Goal: Task Accomplishment & Management: Use online tool/utility

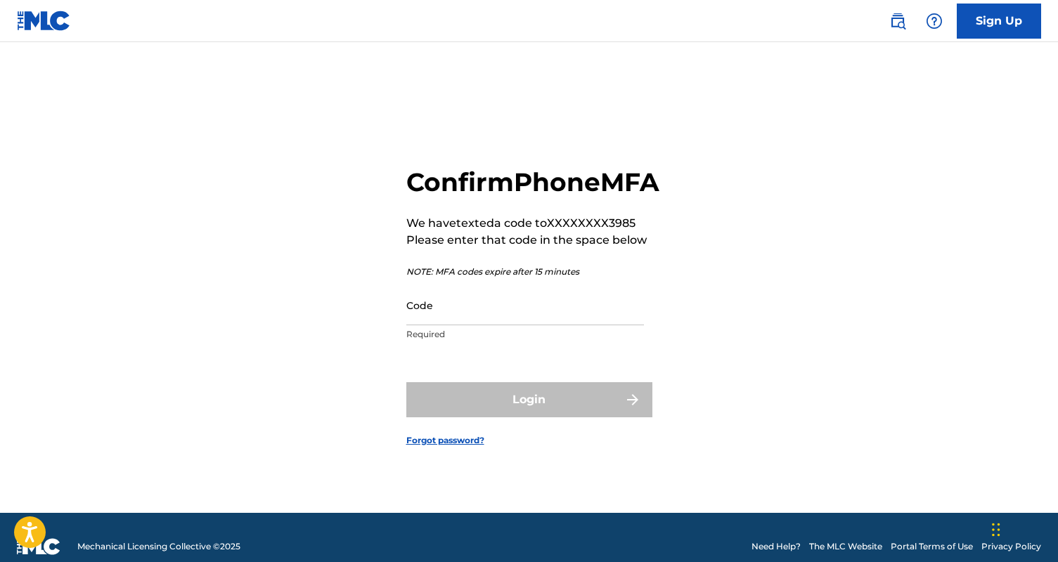
click at [437, 325] on input "Code" at bounding box center [525, 305] width 238 height 40
paste input "776909"
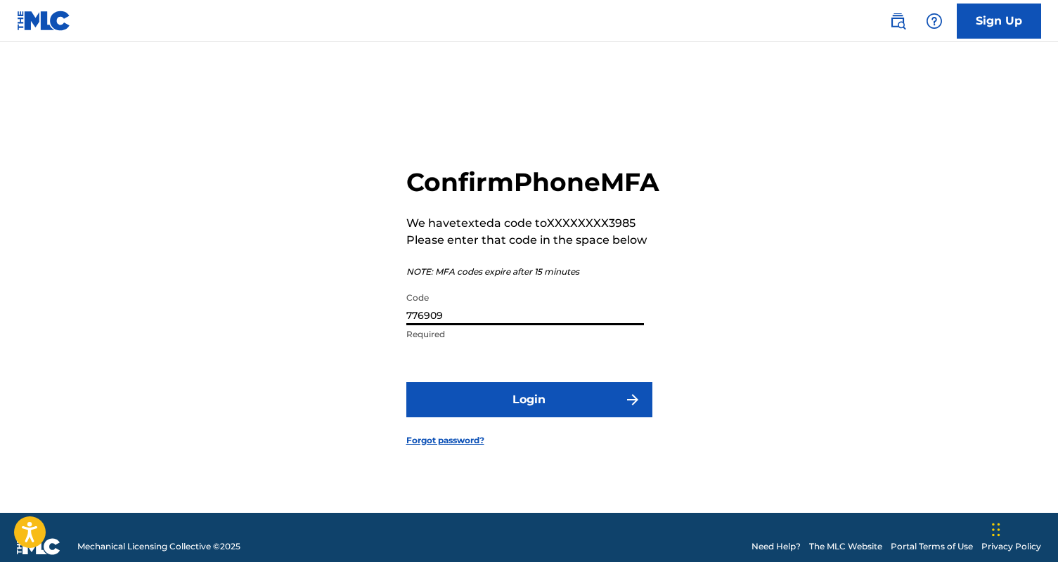
type input "776909"
click at [479, 418] on button "Login" at bounding box center [529, 399] width 246 height 35
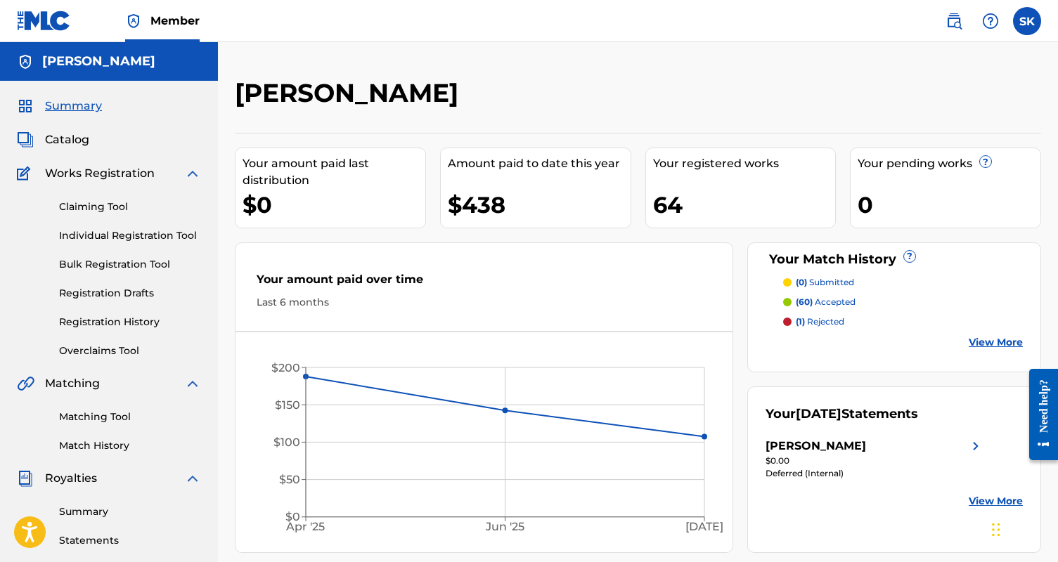
click at [88, 204] on link "Claiming Tool" at bounding box center [130, 207] width 142 height 15
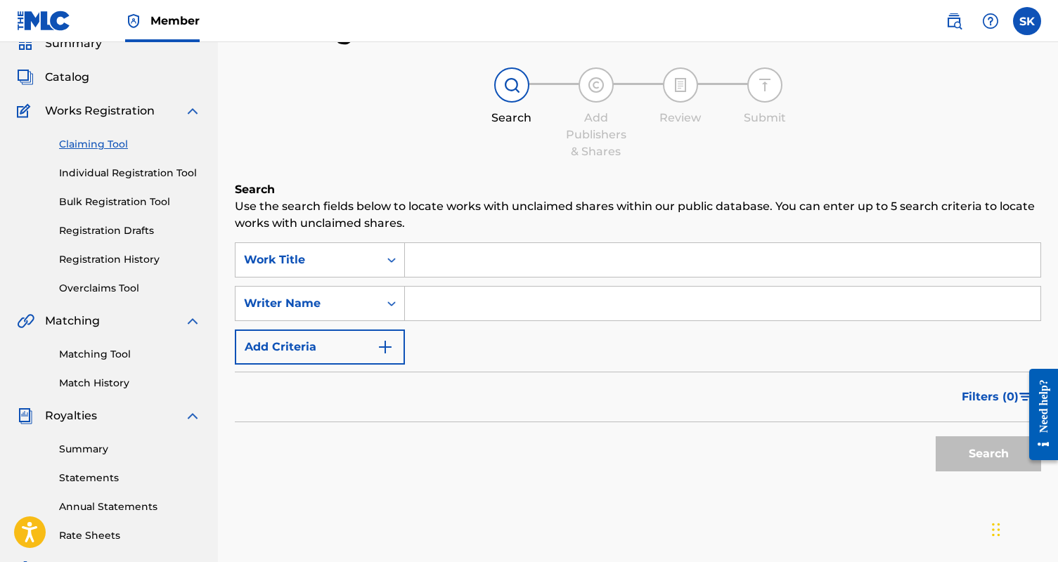
scroll to position [113, 0]
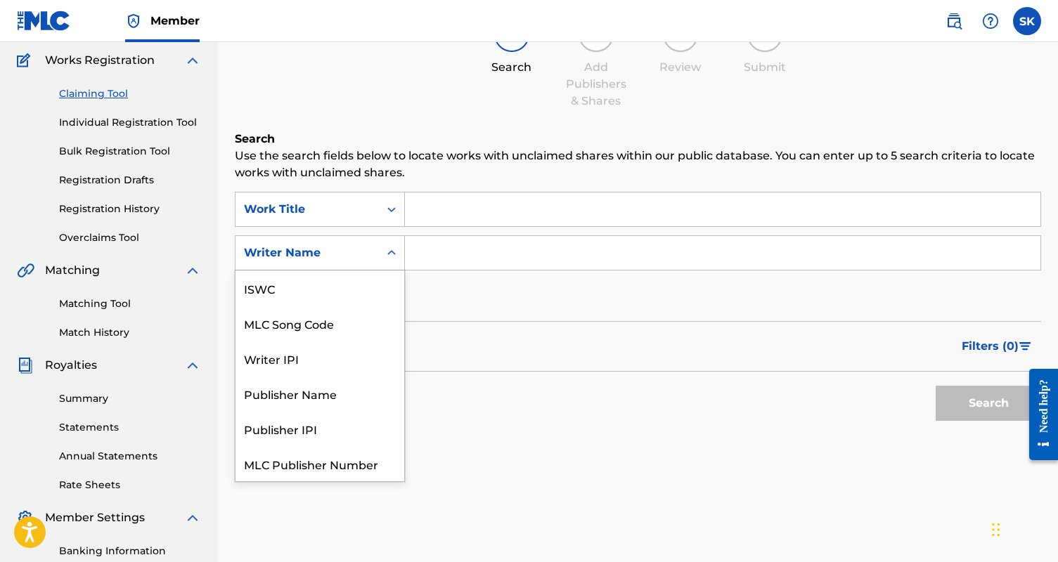
click at [297, 247] on div "Writer Name" at bounding box center [307, 253] width 127 height 17
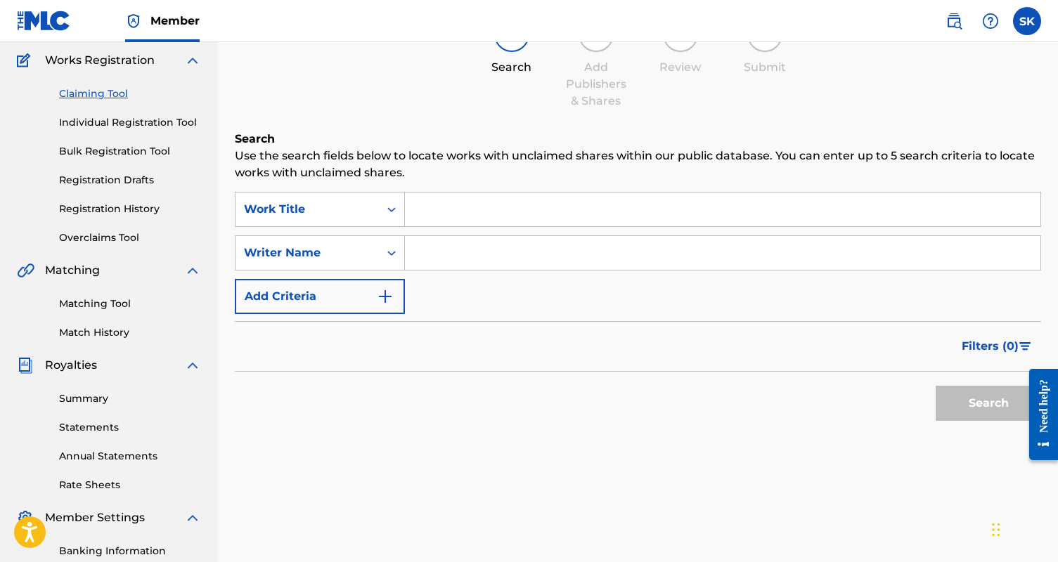
click at [478, 190] on div "Search Use the search fields below to locate works with unclaimed shares within…" at bounding box center [638, 315] width 806 height 368
click at [479, 204] on input "Search Form" at bounding box center [722, 210] width 635 height 34
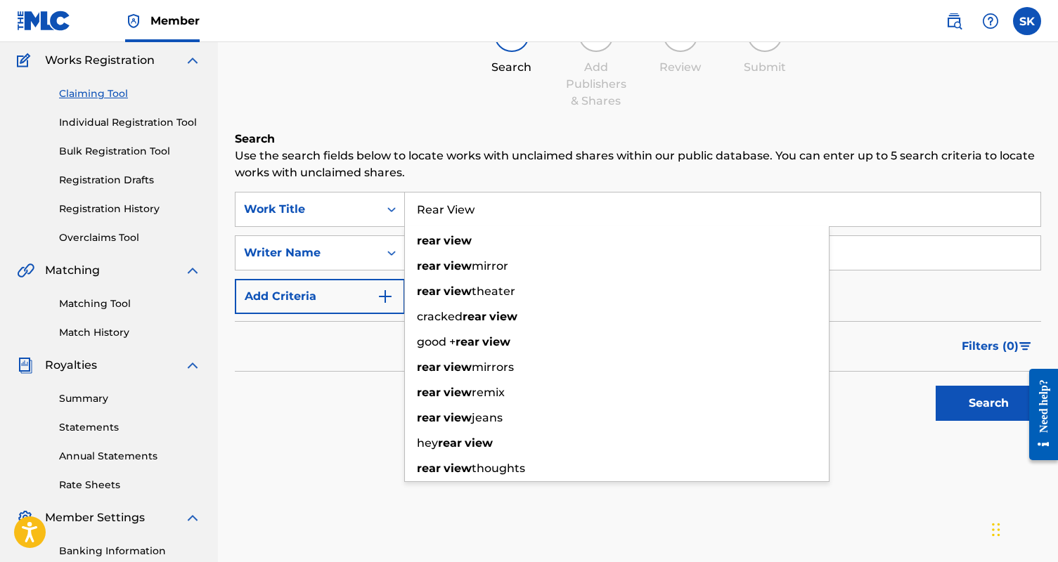
click at [482, 242] on div "rear view" at bounding box center [617, 240] width 424 height 25
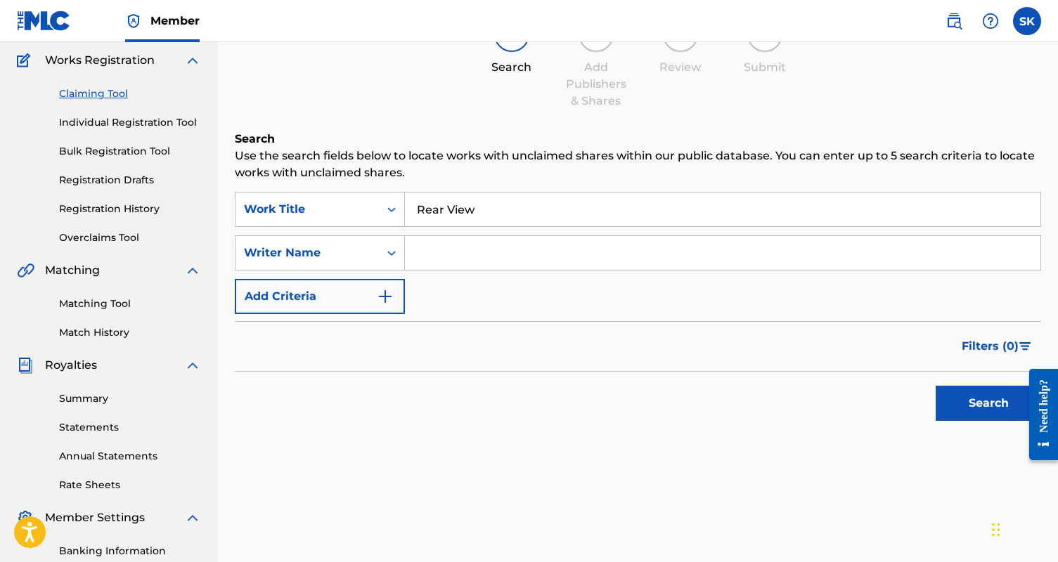
type input "rear view"
click at [473, 256] on input "Search Form" at bounding box center [722, 253] width 635 height 34
type input "[PERSON_NAME]"
click at [988, 403] on button "Search" at bounding box center [988, 403] width 105 height 35
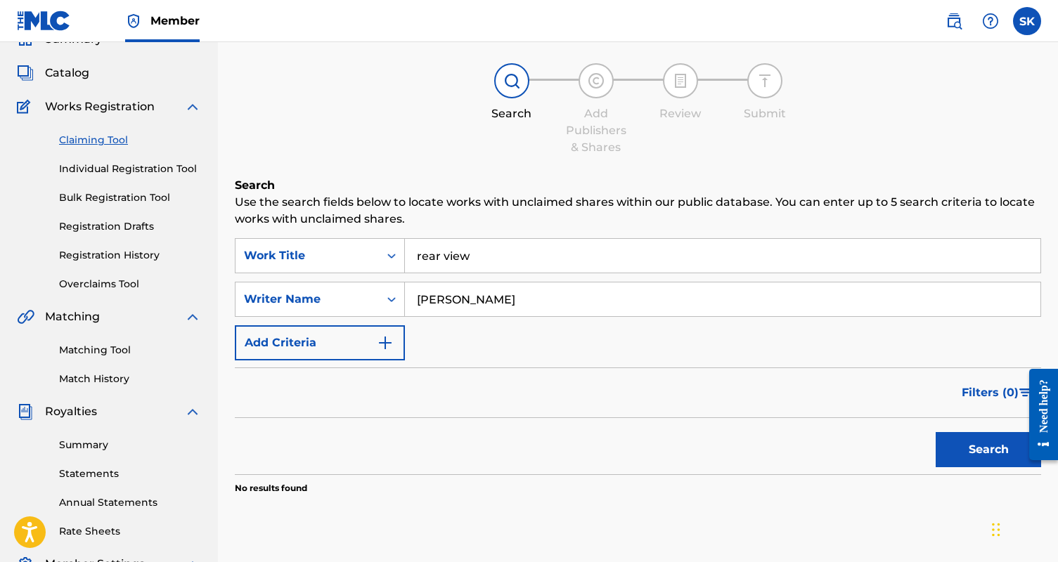
scroll to position [18, 0]
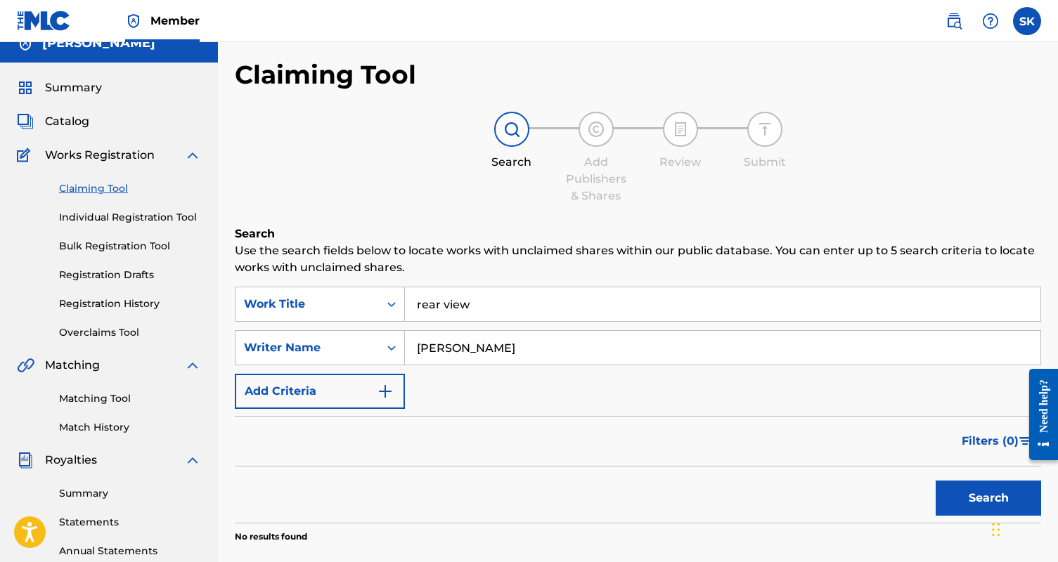
click at [485, 306] on input "rear view" at bounding box center [722, 304] width 635 height 34
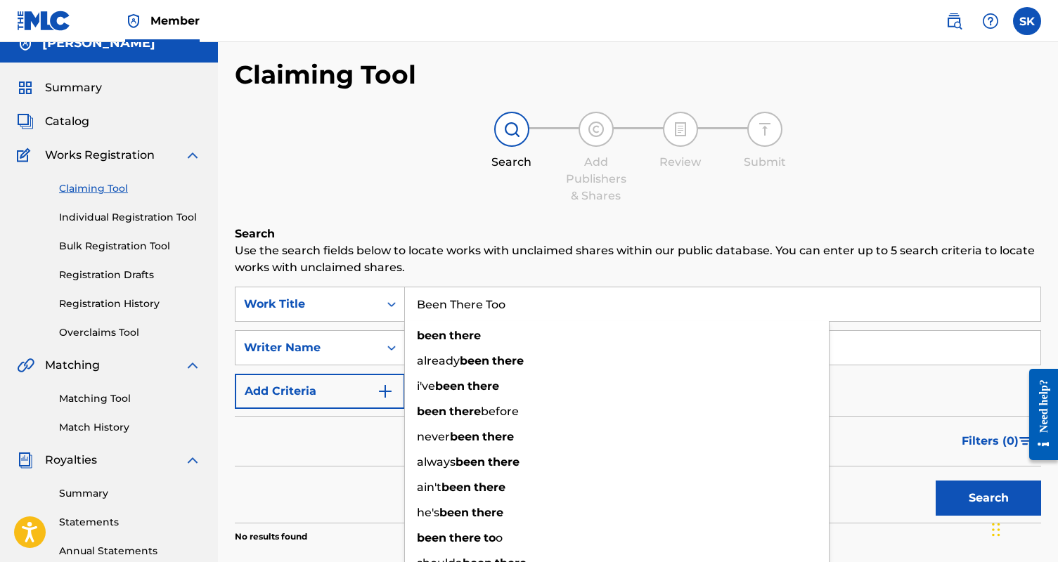
type input "Been There Too"
click at [988, 498] on button "Search" at bounding box center [988, 498] width 105 height 35
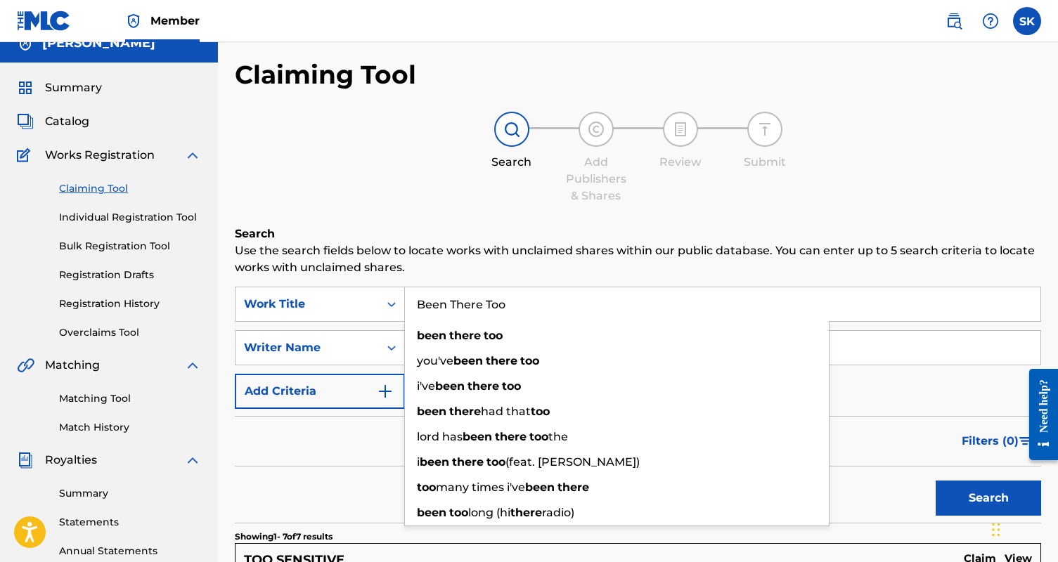
click at [605, 202] on div "Add Publishers & Shares" at bounding box center [596, 179] width 70 height 51
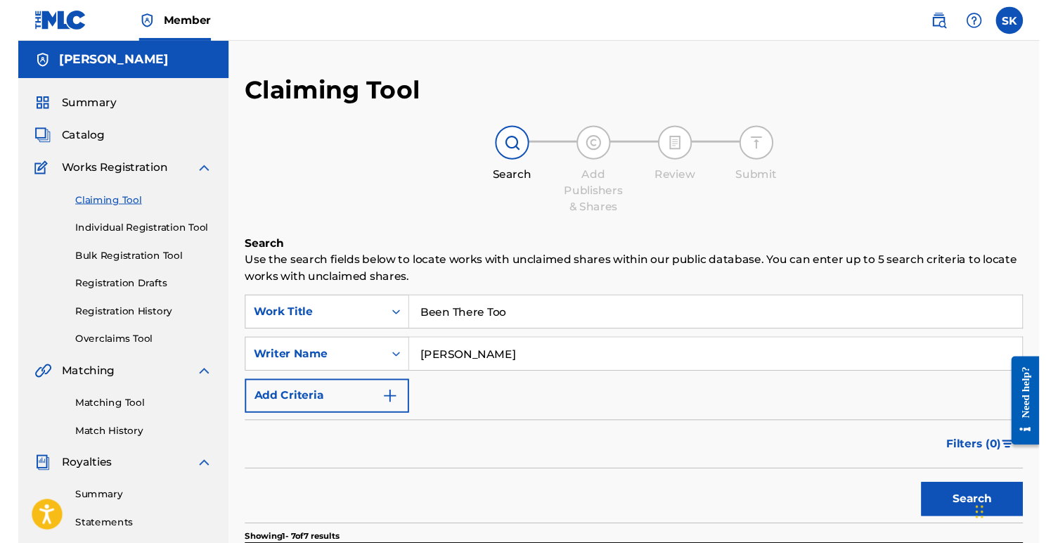
scroll to position [0, 0]
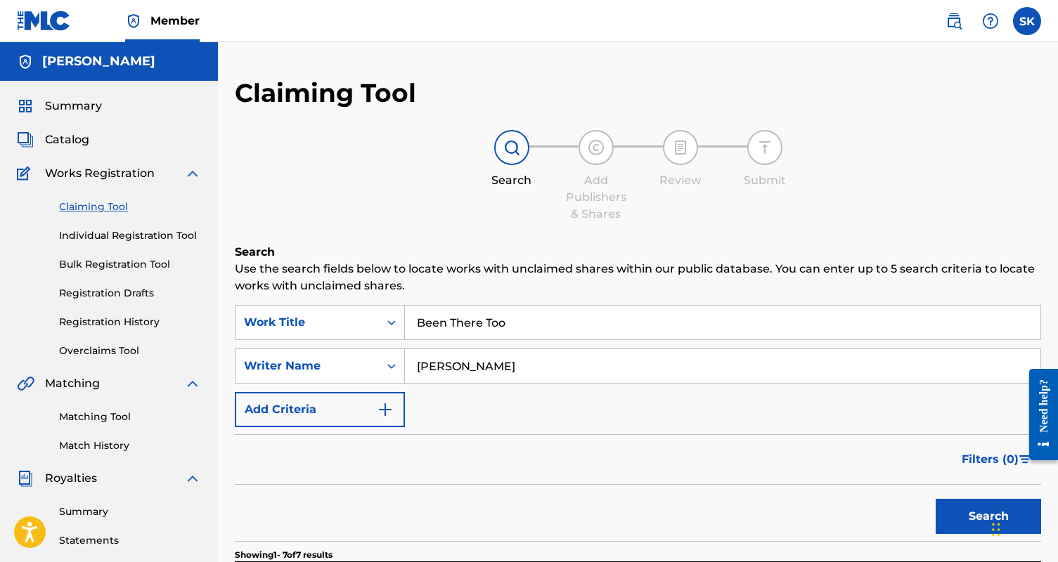
click at [121, 420] on link "Matching Tool" at bounding box center [130, 417] width 142 height 15
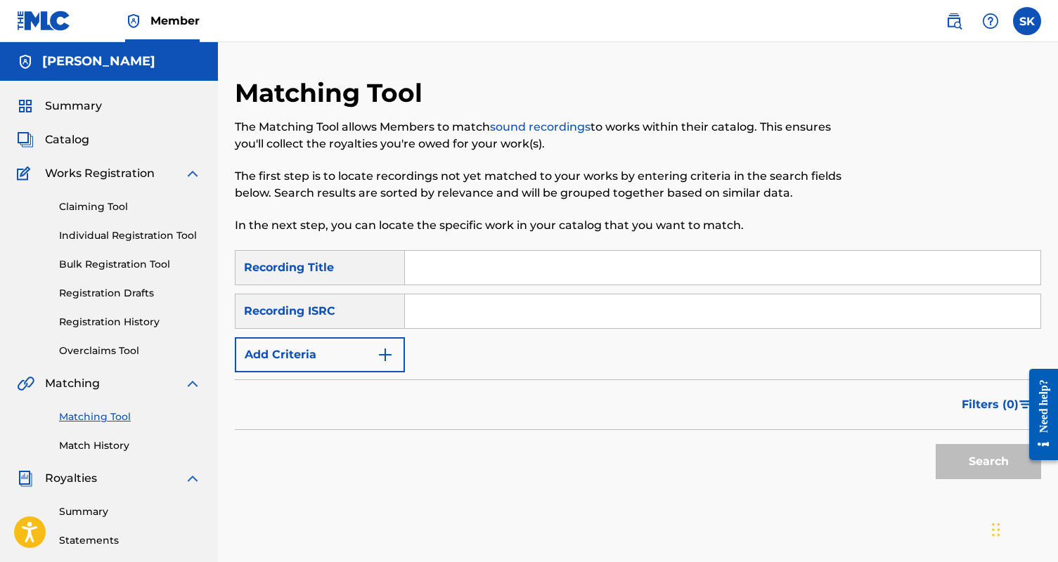
click at [478, 278] on input "Search Form" at bounding box center [722, 268] width 635 height 34
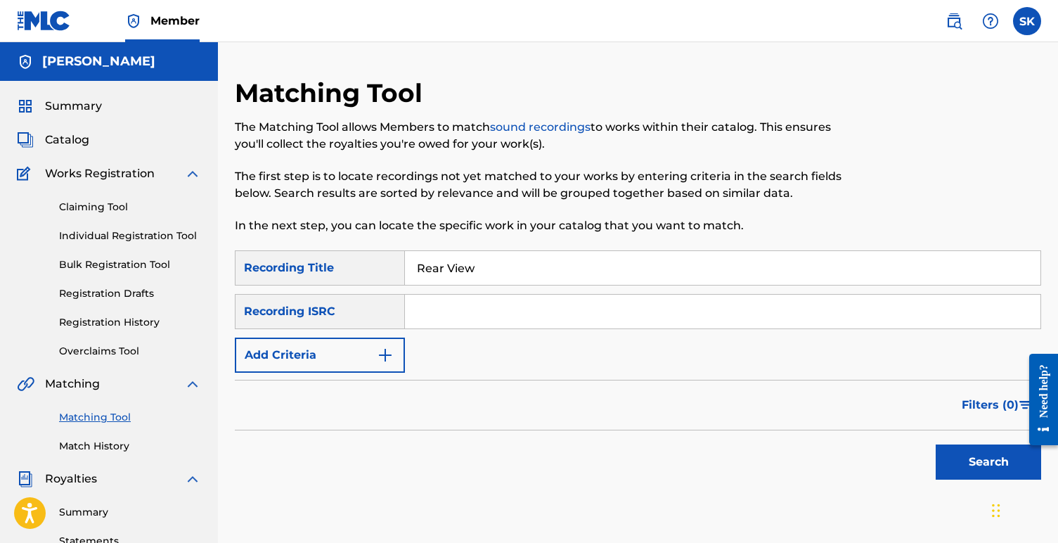
type input "Rear View"
click at [460, 304] on input "Search Form" at bounding box center [722, 312] width 635 height 34
paste input "SE4G42510001"
type input "SE4G42510001"
click at [508, 495] on div "Matching Tool The Matching Tool allows Members to match sound recordings to wor…" at bounding box center [638, 440] width 806 height 727
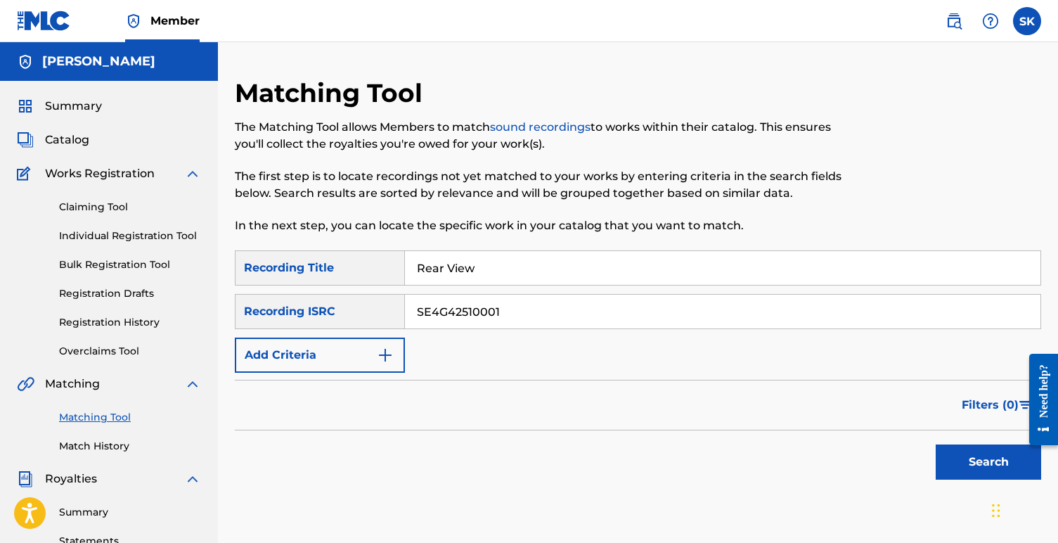
click at [970, 463] on button "Search" at bounding box center [988, 461] width 105 height 35
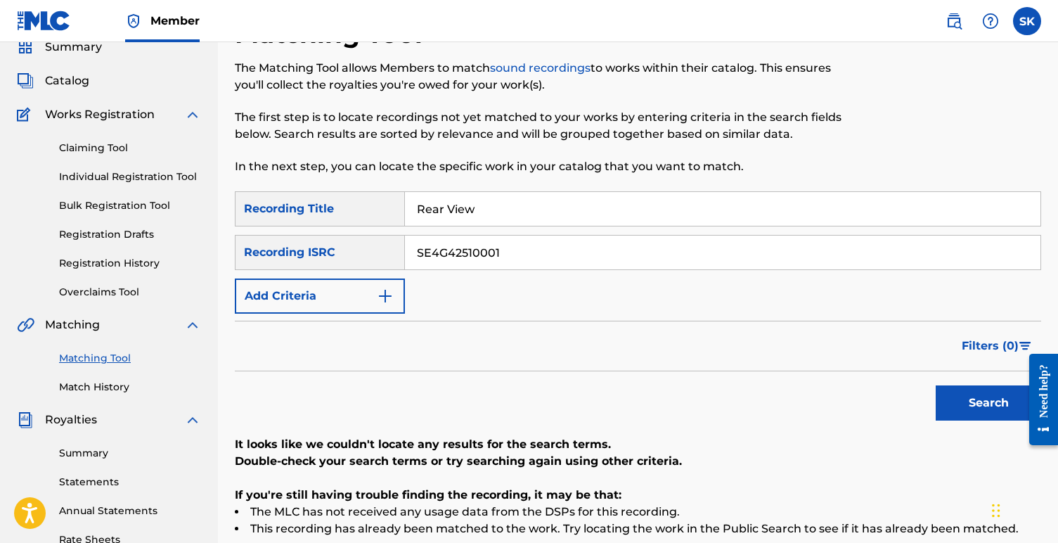
scroll to position [60, 0]
click at [87, 459] on link "Summary" at bounding box center [130, 452] width 142 height 15
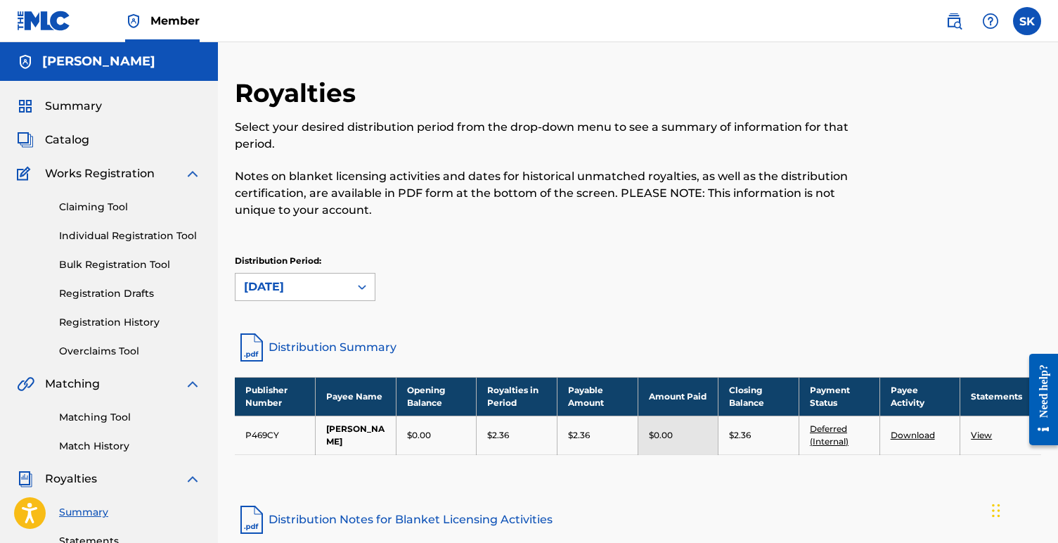
click at [323, 290] on div "[DATE]" at bounding box center [292, 286] width 97 height 17
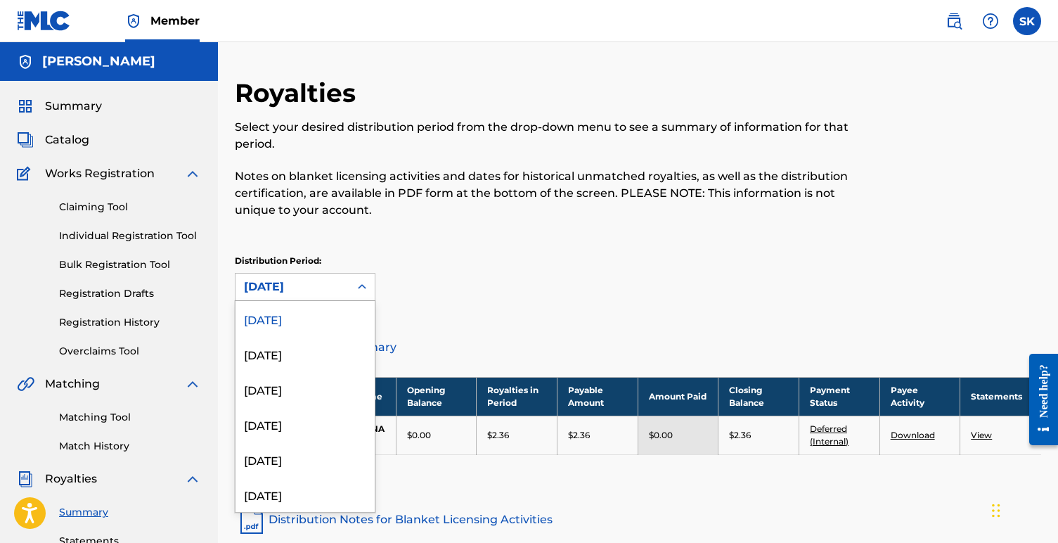
click at [564, 290] on div "Distribution Period: [DATE] selected, 1 of 53. 53 results available. Use Up and…" at bounding box center [638, 277] width 806 height 46
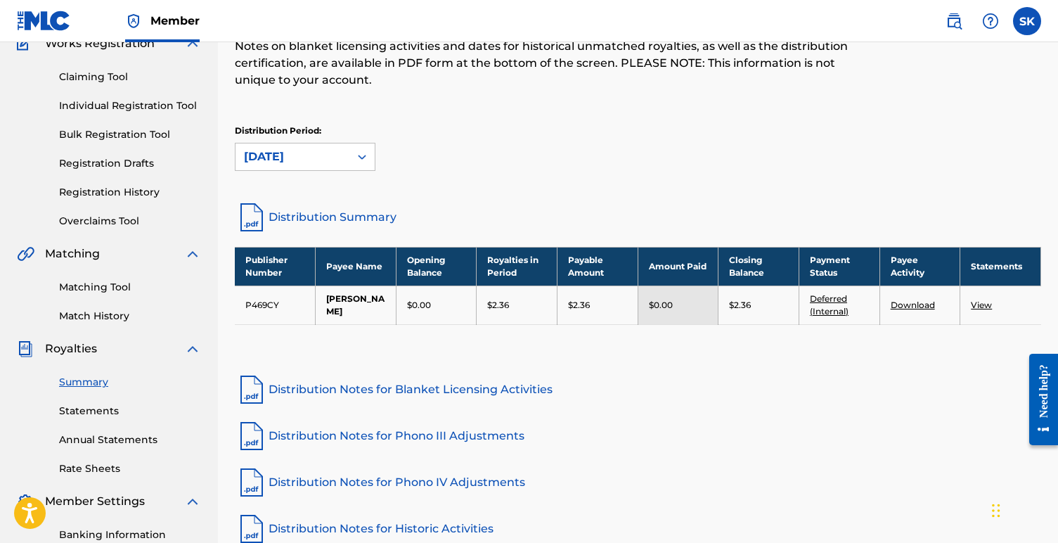
scroll to position [129, 0]
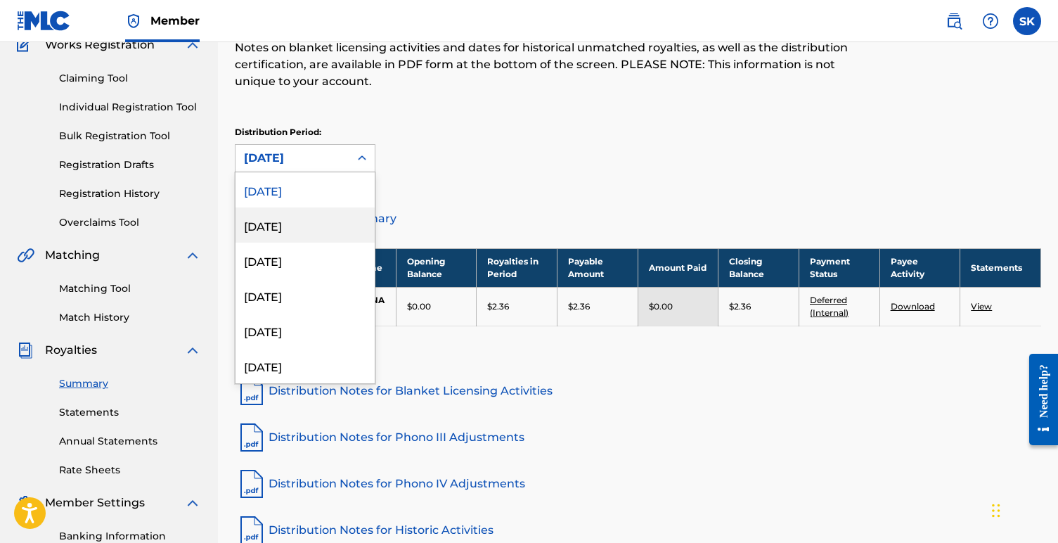
drag, startPoint x: 336, startPoint y: 152, endPoint x: 316, endPoint y: 231, distance: 81.8
click at [316, 172] on div "[DATE], 2 of 53. 53 results available. Use Up and Down to choose options, press…" at bounding box center [305, 158] width 141 height 28
click at [316, 231] on div "[DATE]" at bounding box center [304, 224] width 139 height 35
